Goal: Task Accomplishment & Management: Use online tool/utility

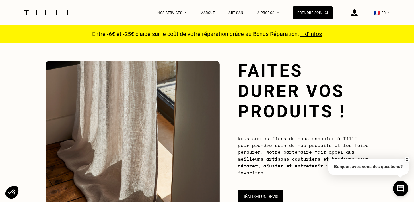
scroll to position [143, 0]
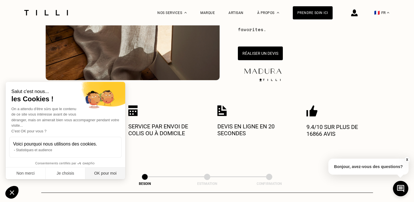
click at [117, 170] on button "OK pour moi" at bounding box center [105, 173] width 40 height 12
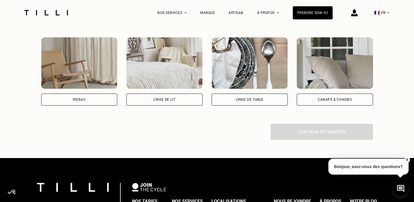
scroll to position [420, 0]
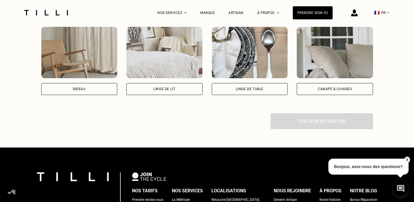
click at [89, 91] on div "Rideau" at bounding box center [79, 89] width 76 height 12
select select "FR"
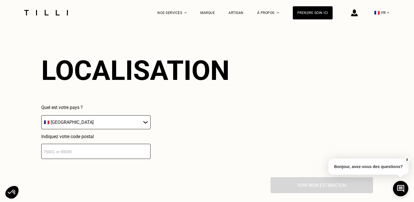
scroll to position [498, 0]
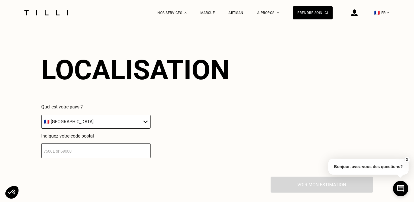
click at [116, 149] on input "number" at bounding box center [95, 150] width 109 height 15
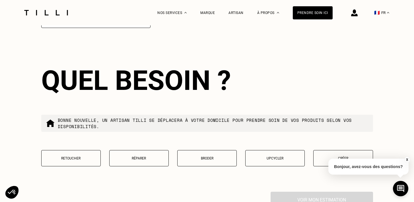
scroll to position [639, 0]
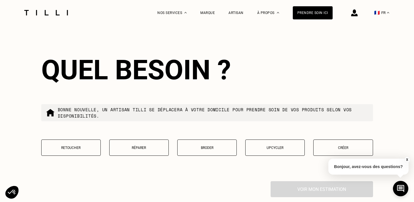
type input "75011"
click at [83, 154] on button "Retoucher" at bounding box center [71, 147] width 60 height 16
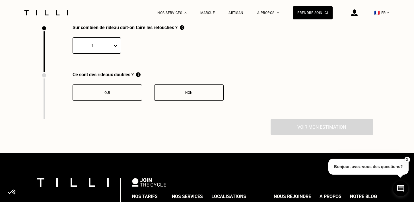
scroll to position [795, 0]
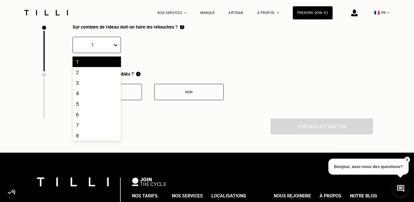
click at [101, 44] on div at bounding box center [93, 45] width 34 height 7
click at [94, 69] on div "2" at bounding box center [97, 72] width 48 height 11
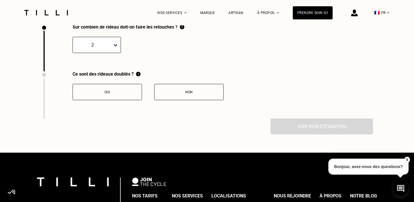
click at [180, 99] on button "Non" at bounding box center [189, 92] width 70 height 16
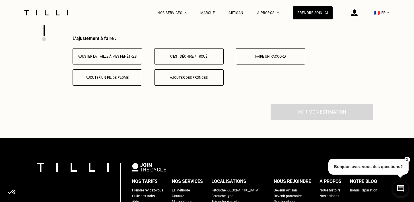
scroll to position [879, 0]
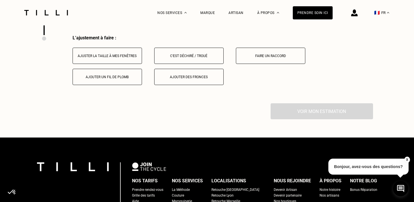
click at [116, 56] on div "Ajuster la taille à mes fenêtres" at bounding box center [107, 56] width 63 height 4
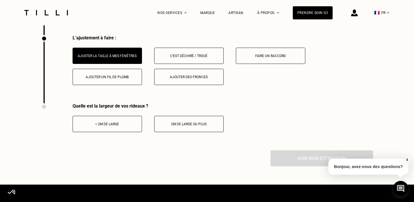
click at [123, 124] on div "< 2m de large" at bounding box center [107, 124] width 63 height 4
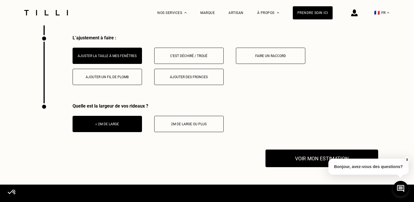
click at [281, 156] on button "Voir mon estimation" at bounding box center [322, 158] width 113 height 18
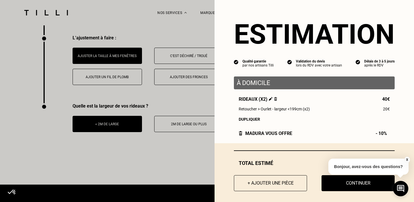
scroll to position [4, 0]
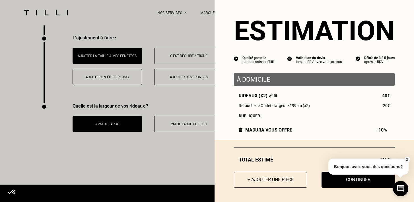
click at [407, 160] on button "X" at bounding box center [408, 159] width 6 height 6
